Goal: Task Accomplishment & Management: Complete application form

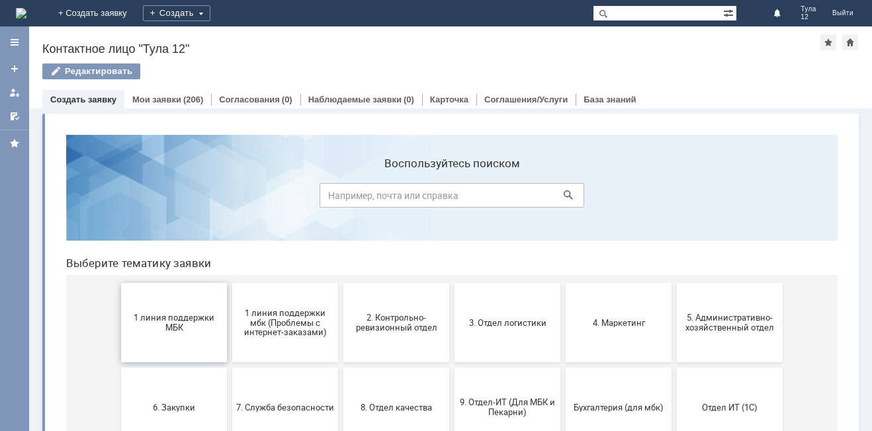
click at [141, 343] on button "1 линия поддержки МБК" at bounding box center [174, 322] width 106 height 79
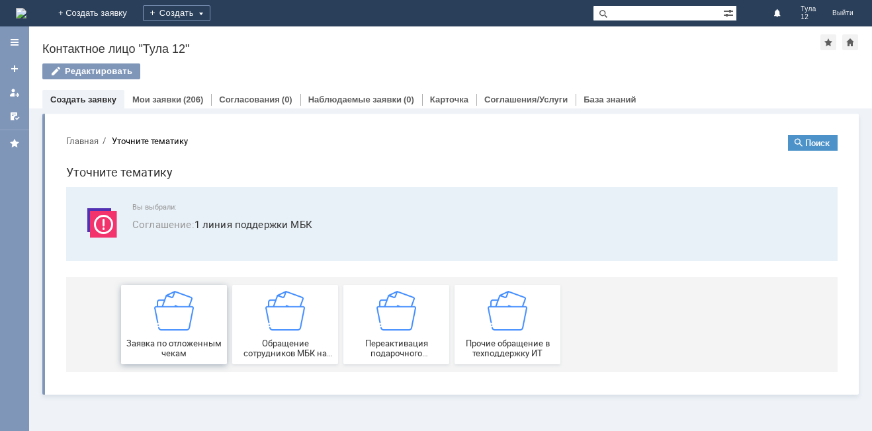
click at [147, 339] on span "Заявка по отложенным чекам" at bounding box center [174, 349] width 98 height 20
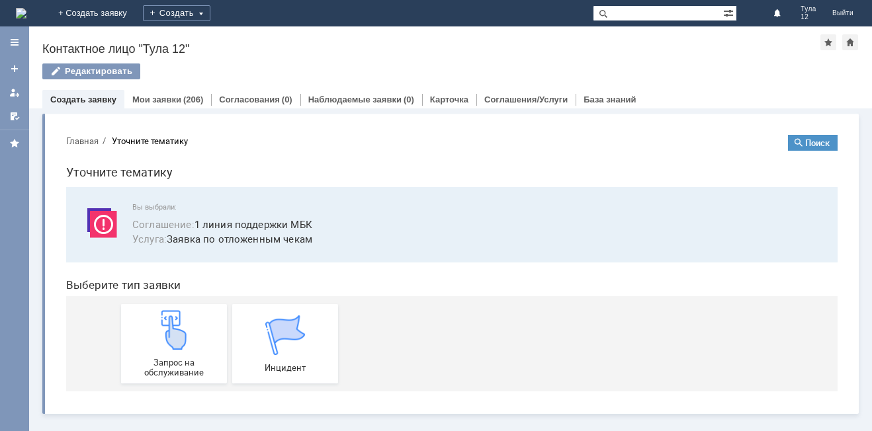
click at [147, 339] on div "Запрос на обслуживание" at bounding box center [174, 343] width 98 height 67
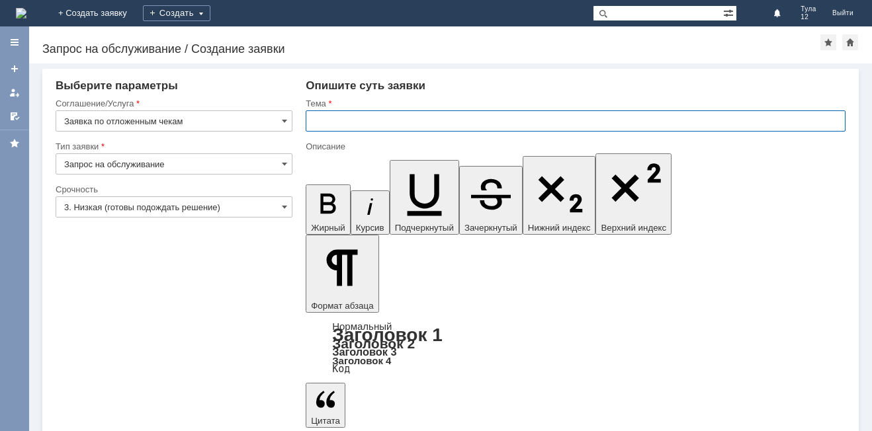
click at [371, 121] on input "text" at bounding box center [576, 120] width 540 height 21
type input "отложенные чеки"
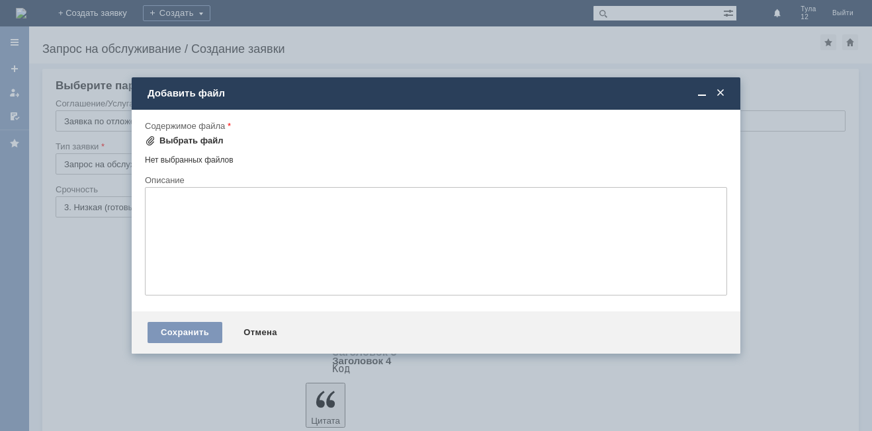
click at [194, 142] on div "Выбрать файл" at bounding box center [191, 141] width 64 height 11
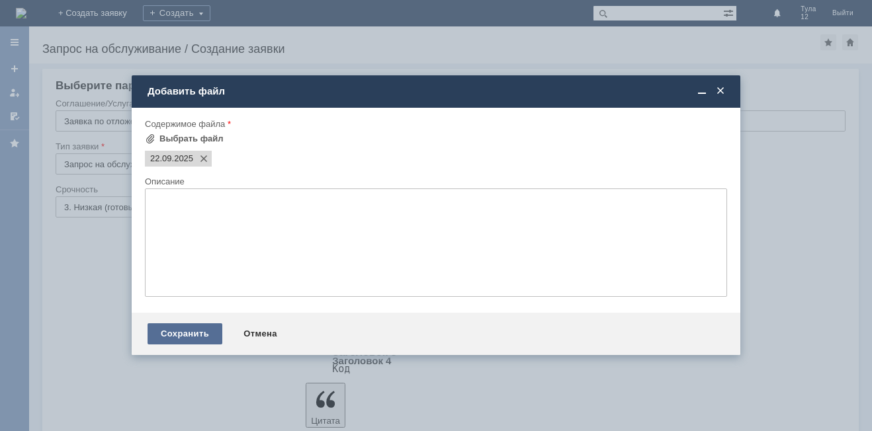
click at [196, 329] on div "Сохранить" at bounding box center [184, 333] width 75 height 21
